Goal: Navigation & Orientation: Find specific page/section

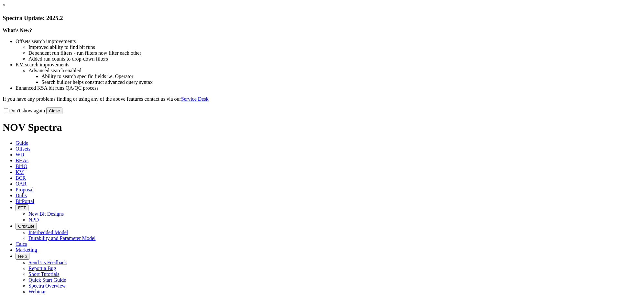
click at [5, 8] on link "×" at bounding box center [4, 5] width 3 height 5
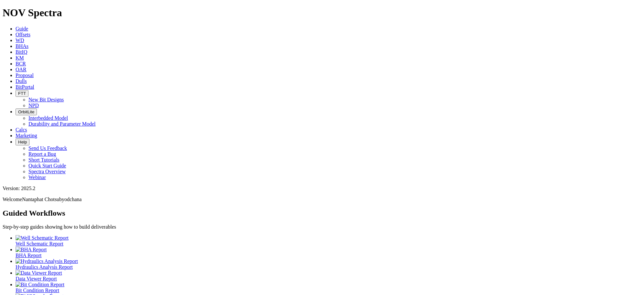
click at [34, 84] on span "BitPortal" at bounding box center [25, 86] width 19 height 5
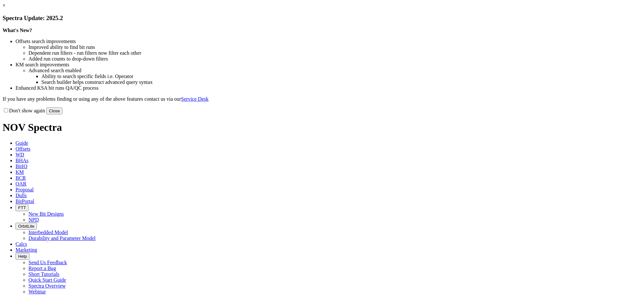
click at [5, 8] on link "×" at bounding box center [4, 5] width 3 height 5
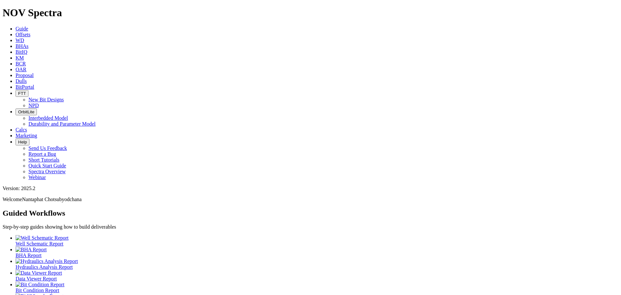
click at [34, 84] on span "BitPortal" at bounding box center [25, 86] width 19 height 5
